Goal: Find specific page/section: Find specific page/section

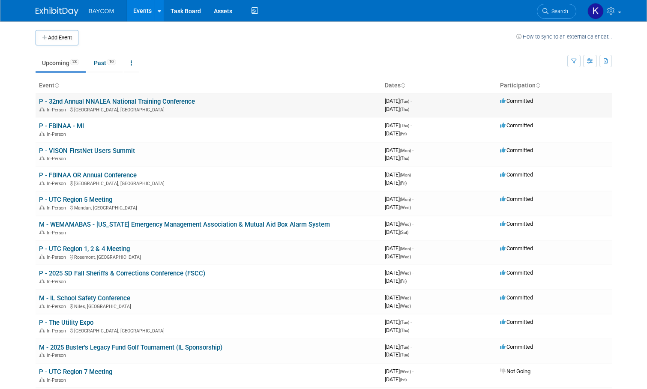
click at [51, 100] on link "P - 32nd Annual NNALEA National Training Conference" at bounding box center [117, 102] width 156 height 8
click at [57, 125] on link "P - FBINAA - MI" at bounding box center [61, 126] width 45 height 8
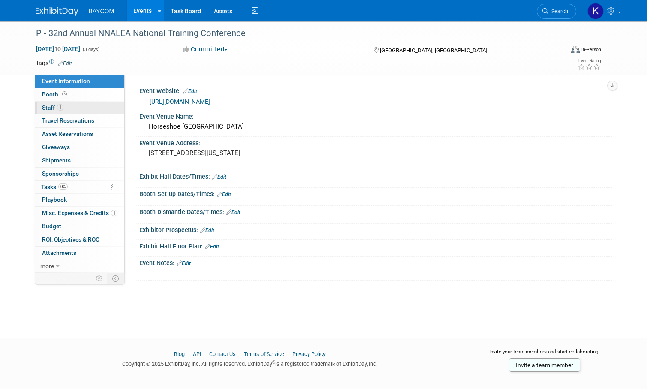
click at [63, 108] on span "1" at bounding box center [60, 107] width 6 height 6
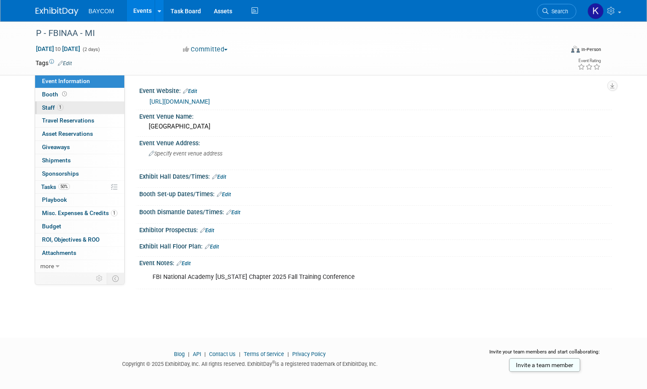
click at [54, 102] on link "1 Staff 1" at bounding box center [79, 108] width 89 height 13
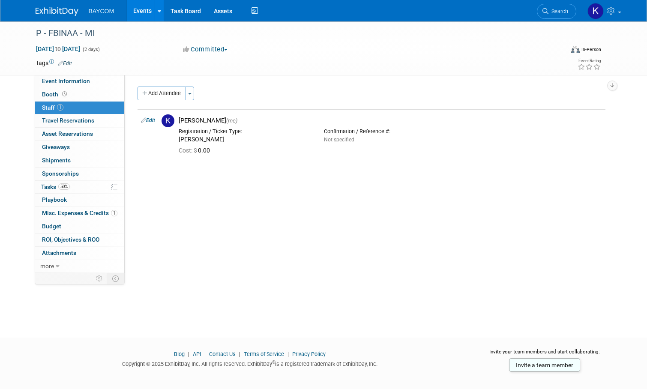
click at [142, 11] on link "Events" at bounding box center [142, 10] width 31 height 21
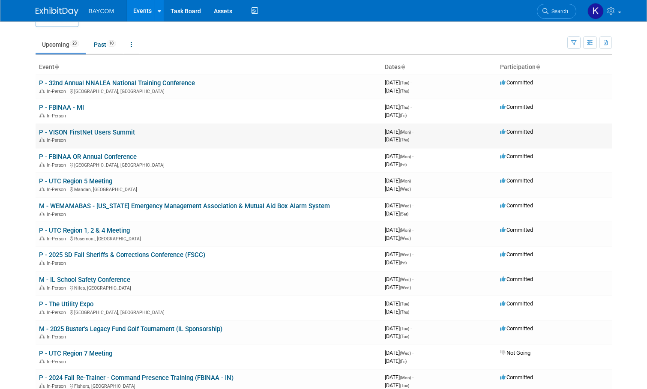
scroll to position [20, 0]
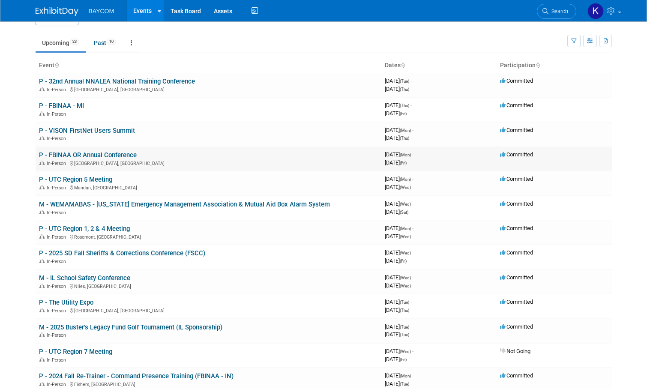
click at [116, 154] on link "P - FBINAA OR Annual Conference" at bounding box center [88, 155] width 98 height 8
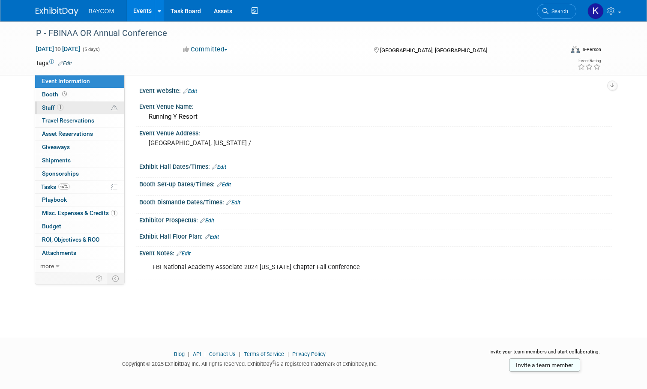
click at [65, 104] on link "1 Staff 1" at bounding box center [79, 108] width 89 height 13
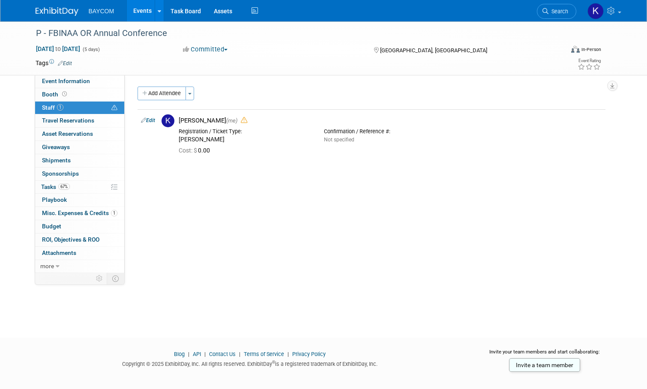
click at [145, 11] on link "Events" at bounding box center [142, 10] width 31 height 21
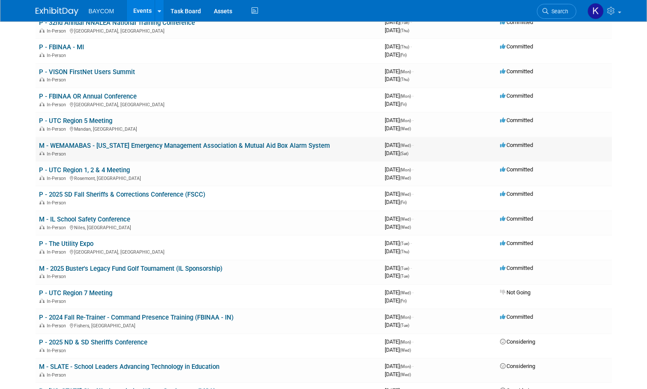
scroll to position [81, 0]
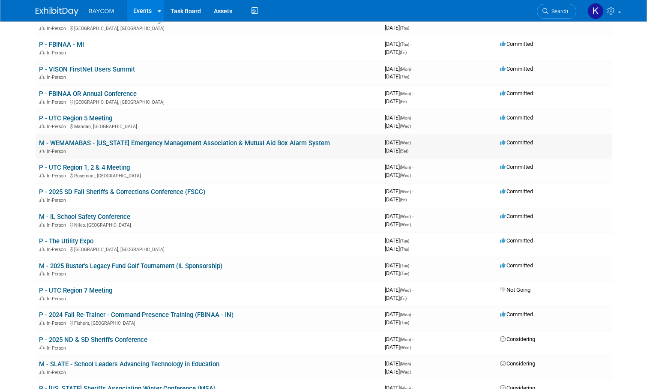
click at [93, 144] on link "M - WEMAMABAS - [US_STATE] Emergency Management Association & Mutual Aid Box Al…" at bounding box center [184, 143] width 291 height 8
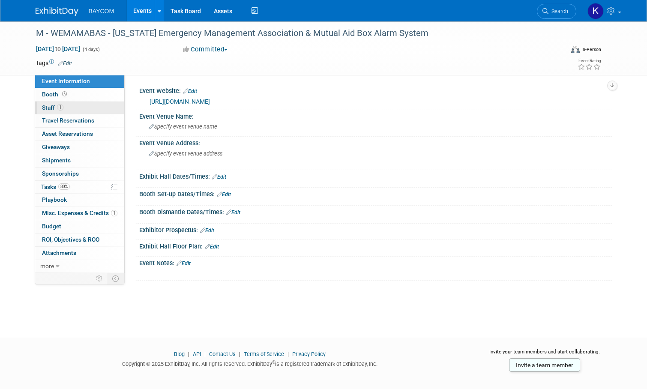
click at [66, 109] on link "1 Staff 1" at bounding box center [79, 108] width 89 height 13
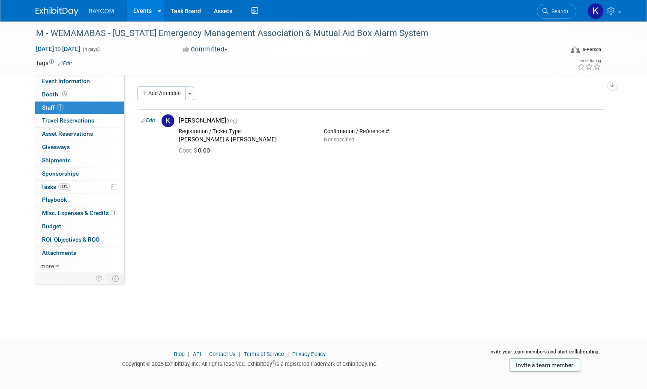
click at [142, 14] on link "Events" at bounding box center [142, 10] width 31 height 21
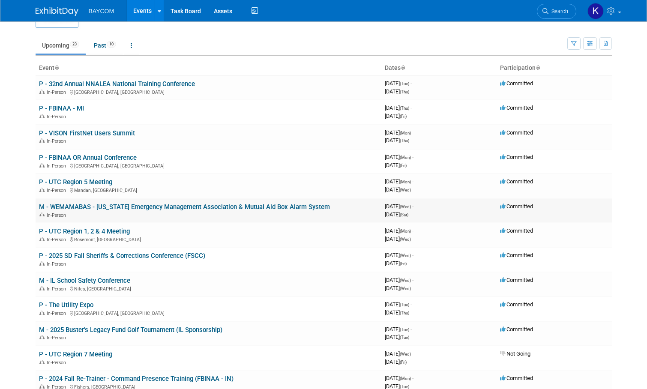
scroll to position [19, 0]
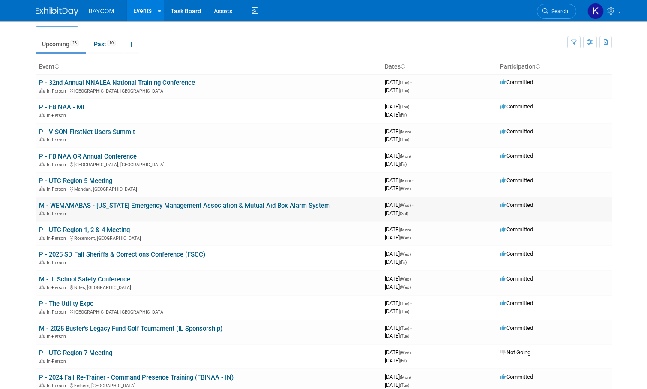
click at [106, 206] on link "M - WEMAMABAS - [US_STATE] Emergency Management Association & Mutual Aid Box Al…" at bounding box center [184, 206] width 291 height 8
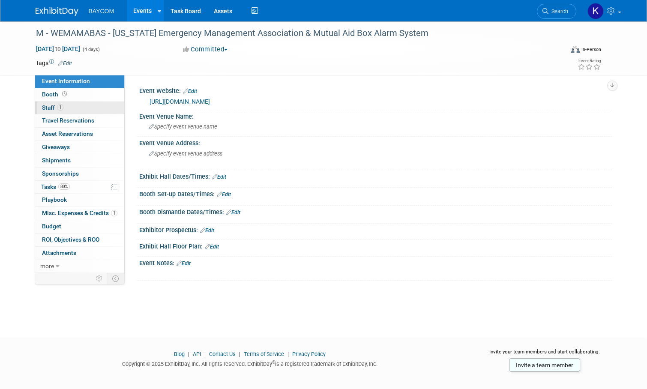
click at [80, 105] on link "1 Staff 1" at bounding box center [79, 108] width 89 height 13
